Goal: Find contact information: Find contact information

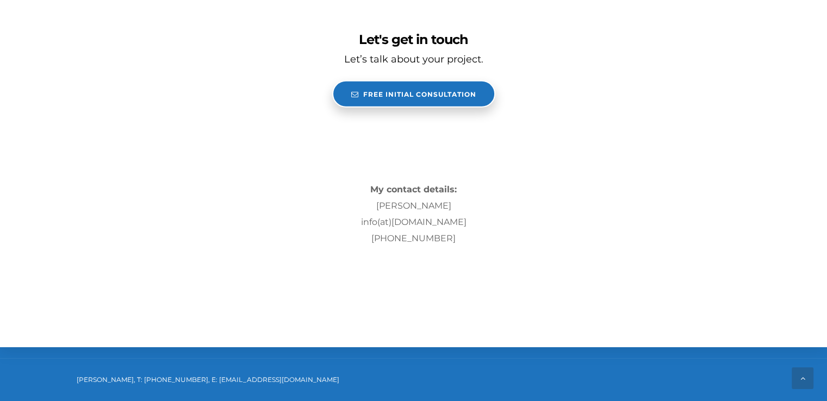
scroll to position [3374, 0]
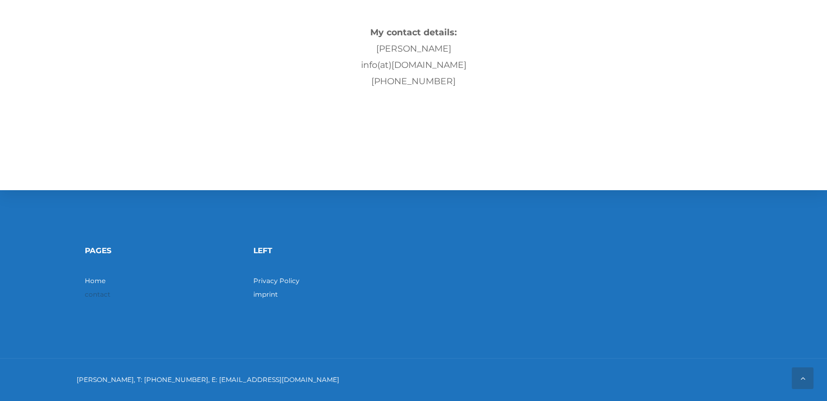
click at [97, 294] on font "contact" at bounding box center [98, 294] width 26 height 8
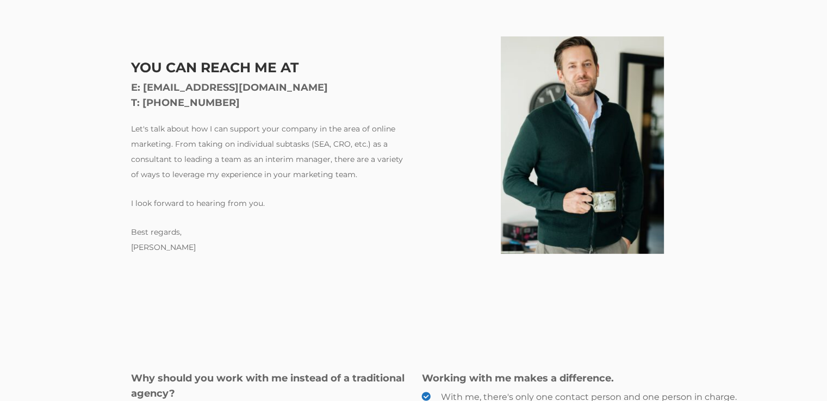
scroll to position [266, 0]
drag, startPoint x: 216, startPoint y: 103, endPoint x: 163, endPoint y: 103, distance: 52.7
click at [163, 103] on font "T: [PHONE_NUMBER]" at bounding box center [185, 102] width 109 height 12
copy font "163 6361404"
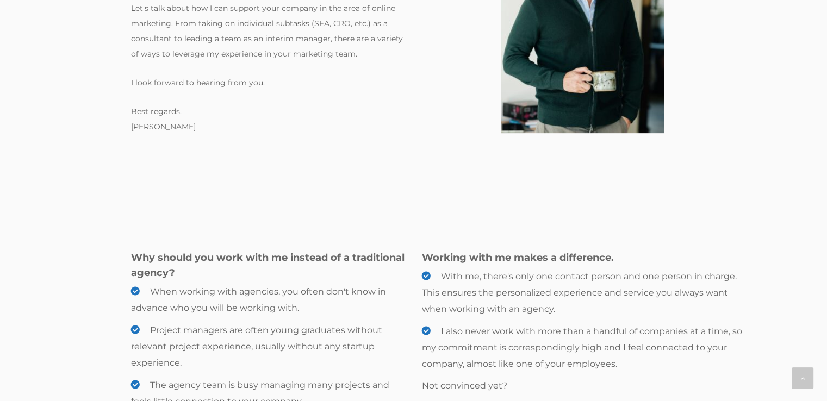
scroll to position [0, 0]
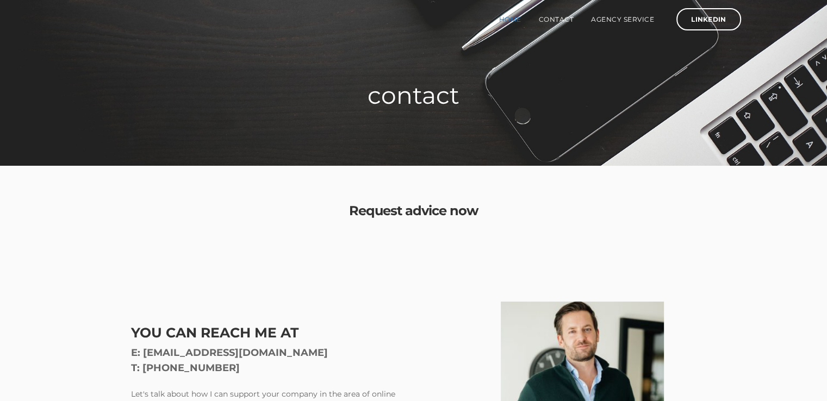
click at [504, 18] on font "Home" at bounding box center [510, 19] width 22 height 8
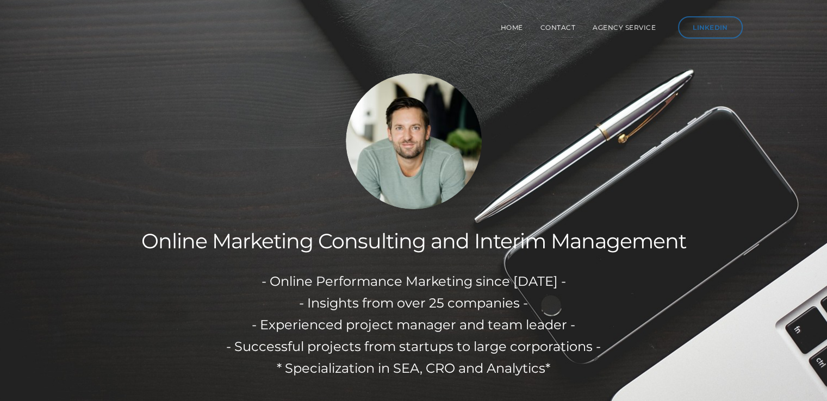
click at [698, 31] on font "LinkedIn" at bounding box center [709, 27] width 35 height 8
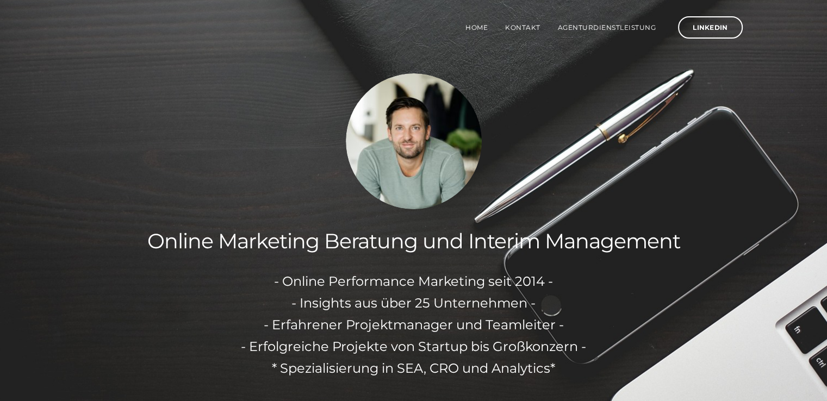
click at [125, 24] on div "Home Kontakt Agenturdienstleistung LinkedIn" at bounding box center [414, 27] width 674 height 38
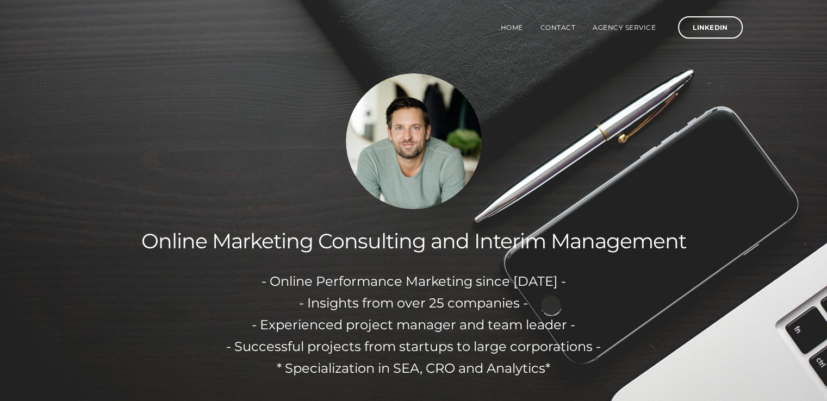
drag, startPoint x: 192, startPoint y: 44, endPoint x: 189, endPoint y: 1, distance: 43.6
click at [189, 30] on div "Home contact Agency service LinkedIn" at bounding box center [414, 27] width 674 height 38
